Goal: Manage account settings

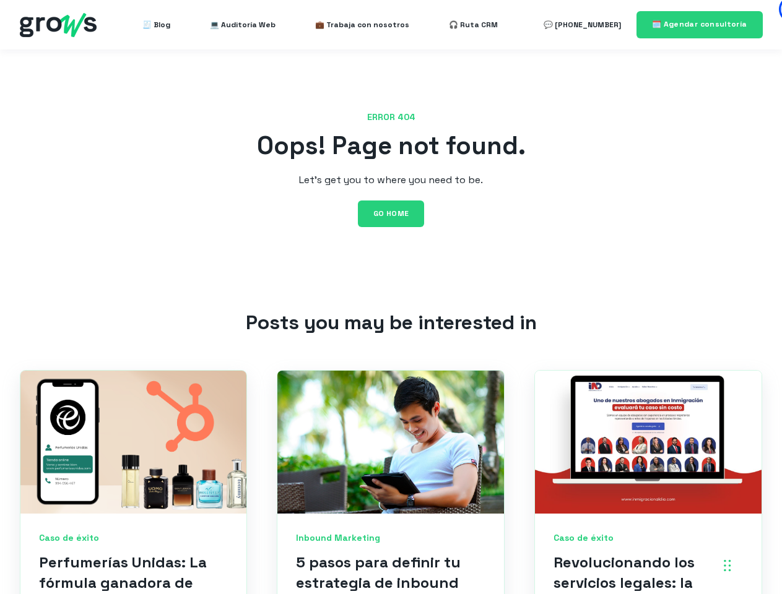
click at [727, 566] on div "Chat Widget" at bounding box center [670, 515] width 223 height 158
